Goal: Check status: Check status

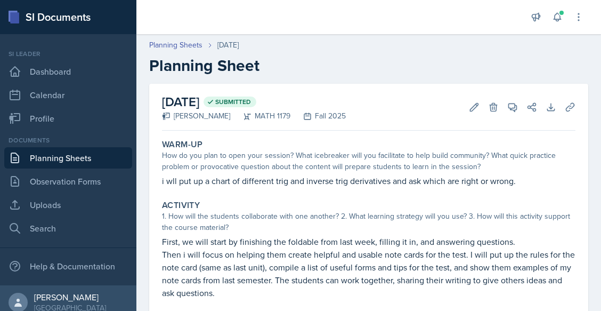
scroll to position [74, 0]
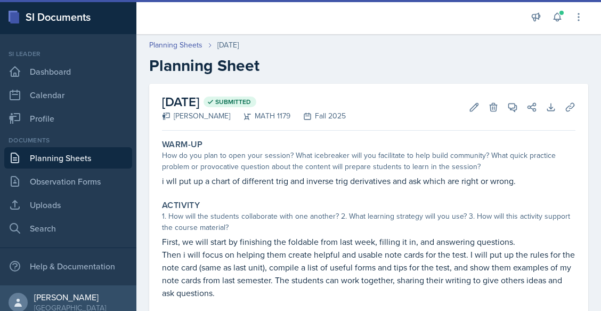
click at [113, 154] on link "Planning Sheets" at bounding box center [68, 157] width 128 height 21
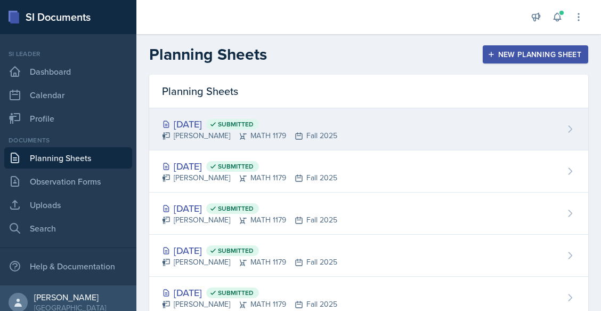
click at [253, 124] on span "Submitted" at bounding box center [236, 124] width 36 height 9
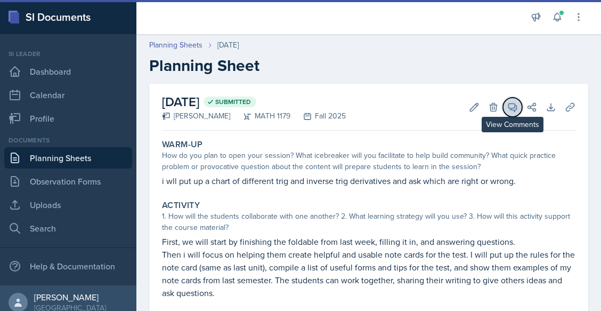
click at [509, 109] on icon at bounding box center [513, 107] width 8 height 8
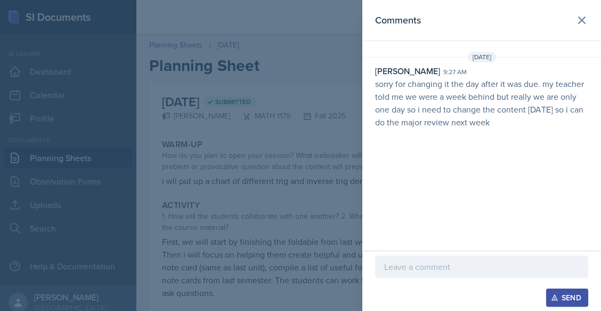
click at [352, 143] on div at bounding box center [300, 155] width 601 height 311
